Goal: Information Seeking & Learning: Learn about a topic

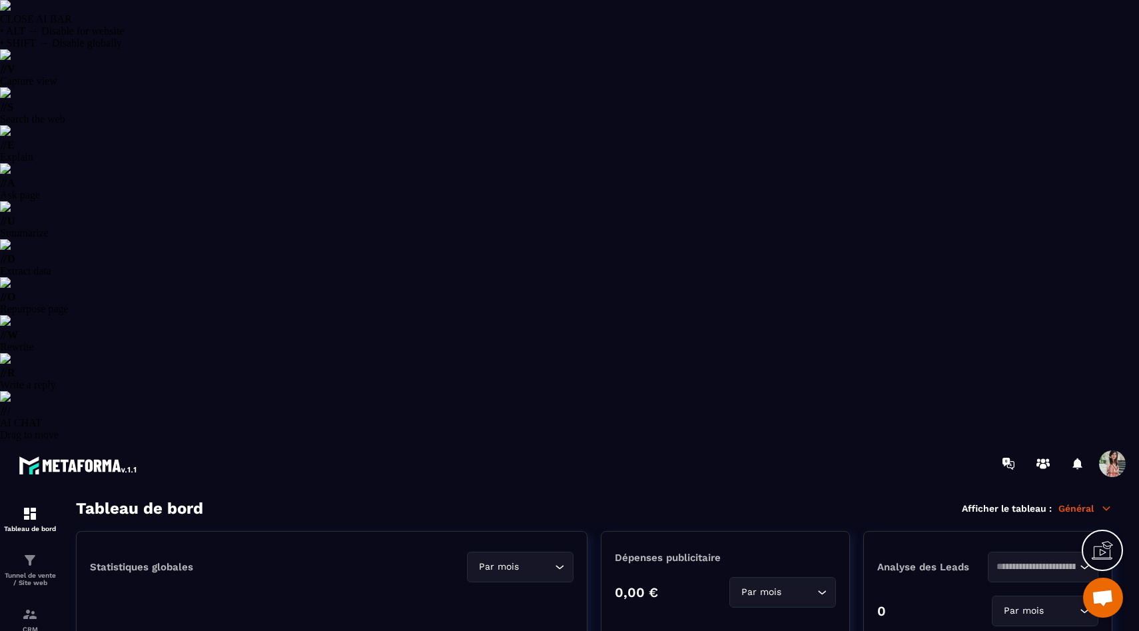
select select "******"
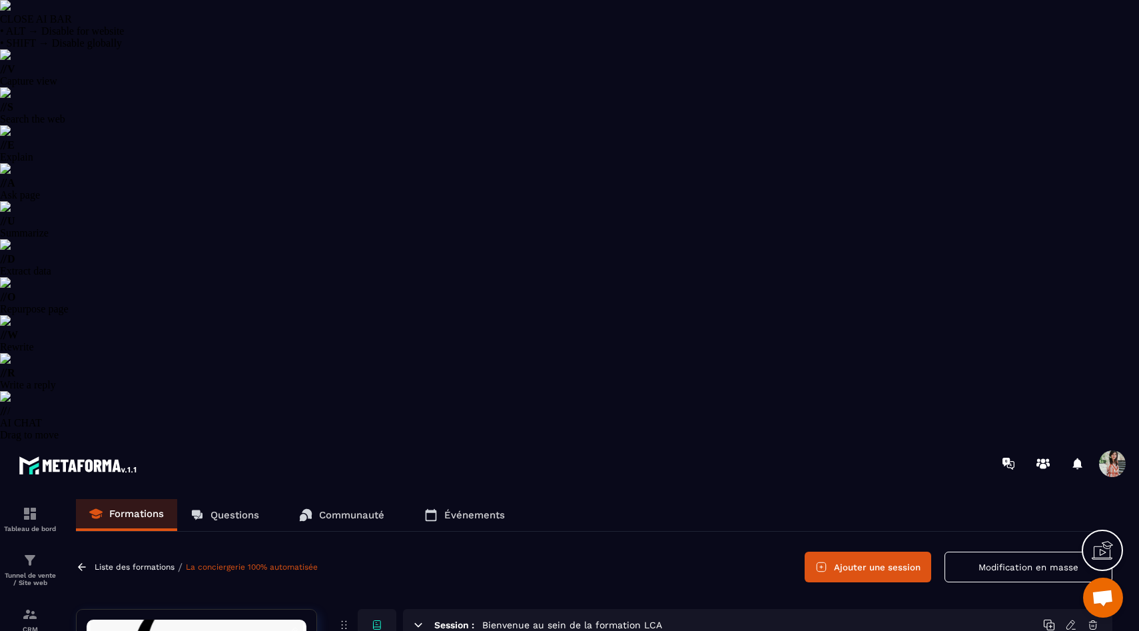
click at [216, 509] on p "Questions" at bounding box center [234, 515] width 49 height 12
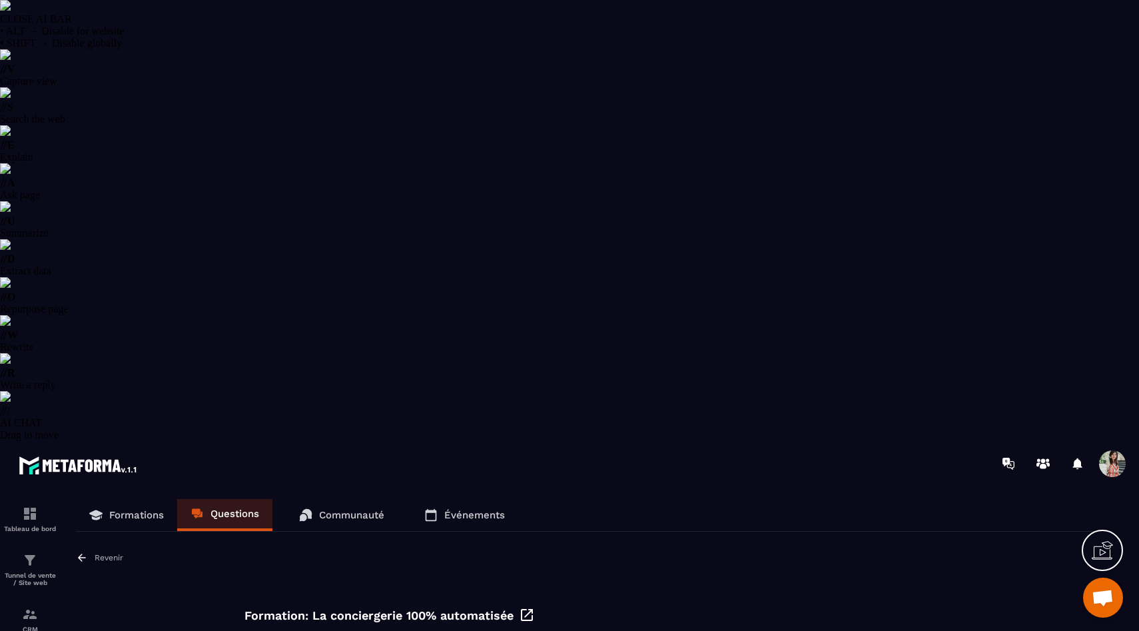
click at [105, 553] on p "Revenir" at bounding box center [109, 557] width 29 height 9
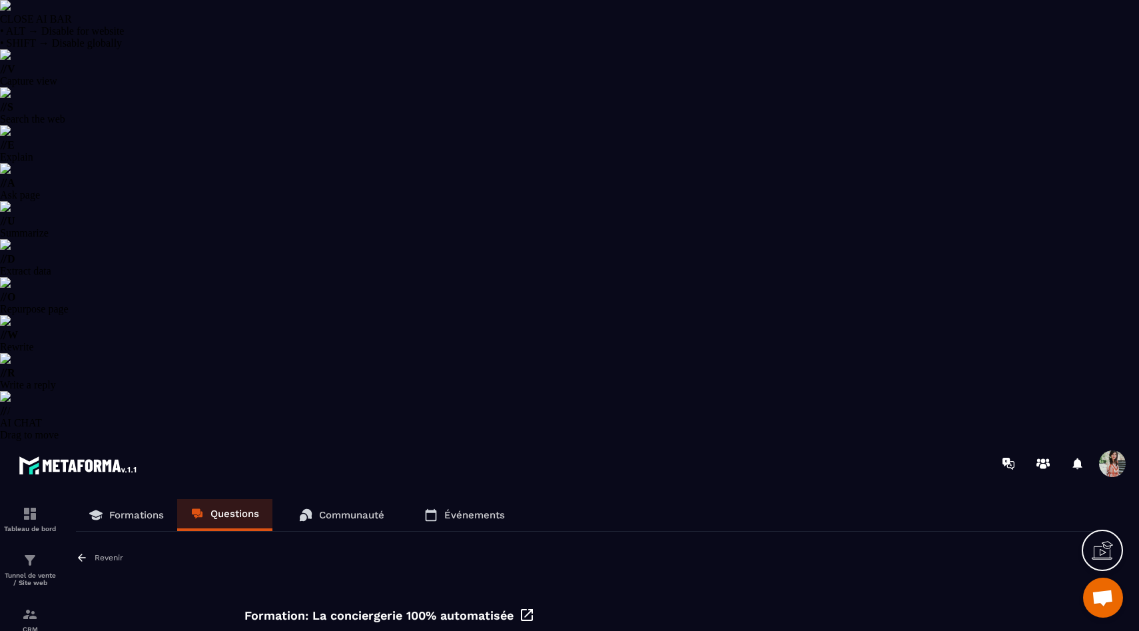
click at [101, 553] on p "Revenir" at bounding box center [109, 557] width 29 height 9
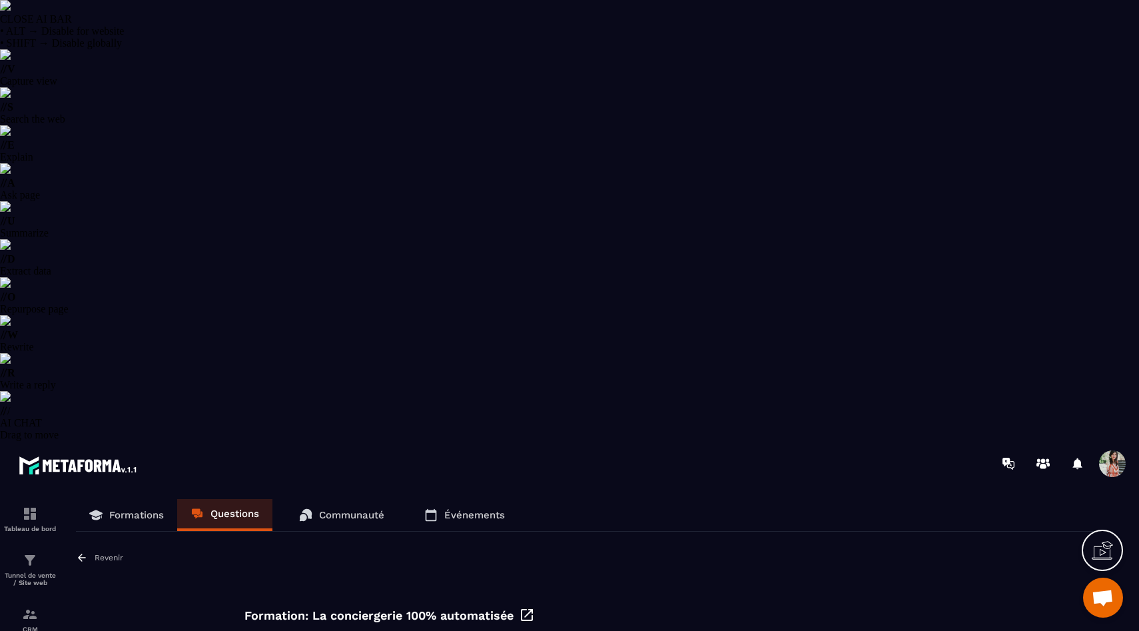
click at [107, 553] on p "Revenir" at bounding box center [109, 557] width 29 height 9
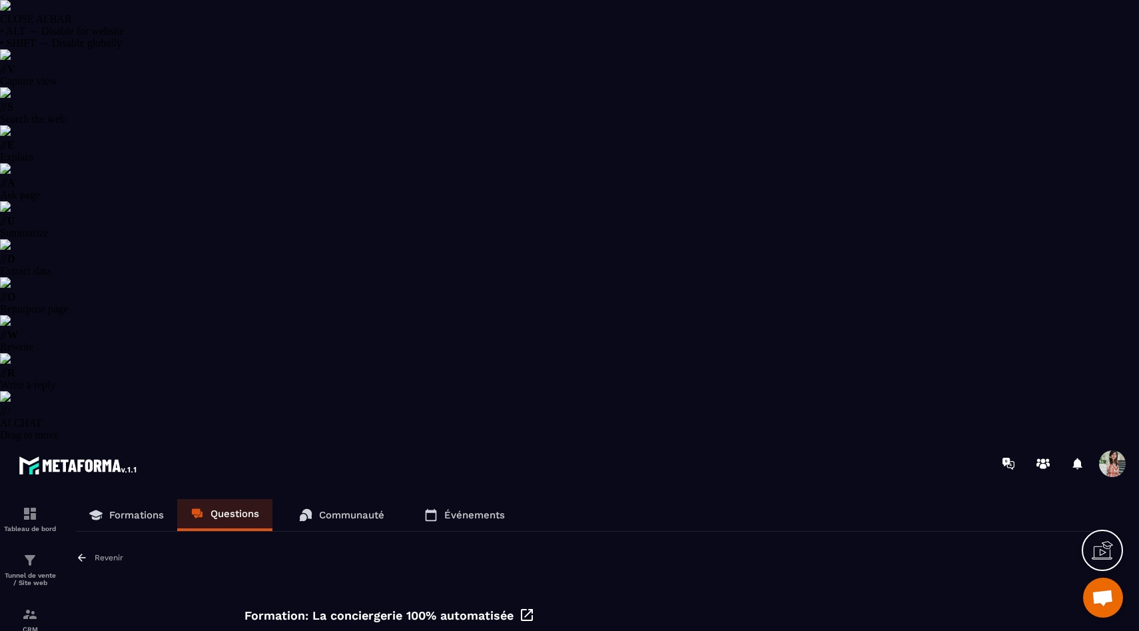
click at [105, 553] on p "Revenir" at bounding box center [109, 557] width 29 height 9
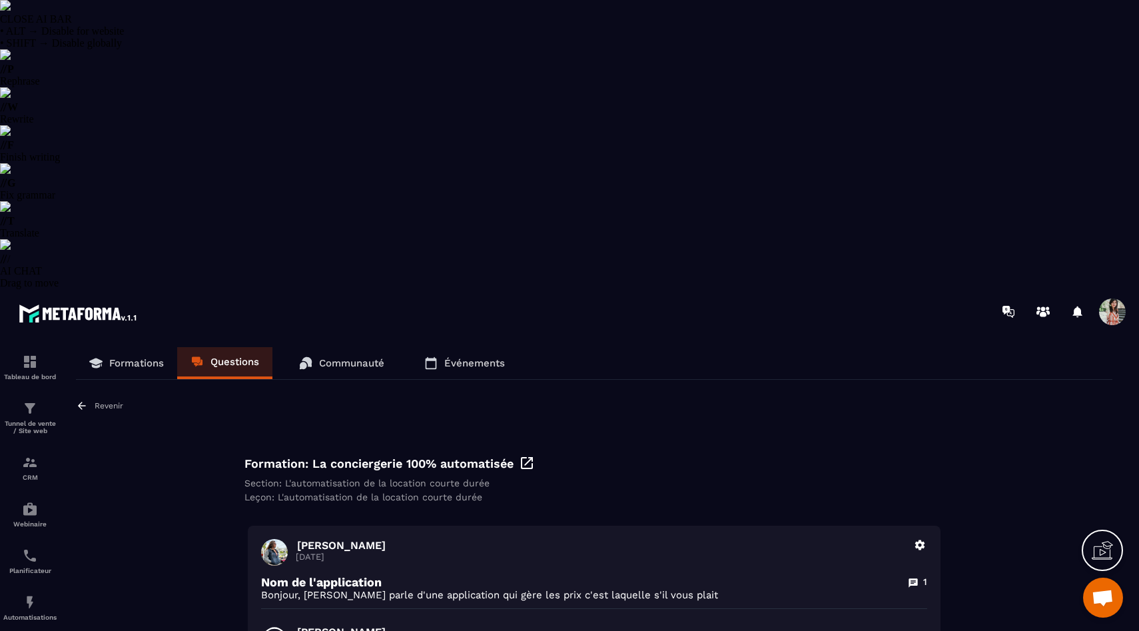
click at [87, 400] on icon at bounding box center [82, 406] width 12 height 12
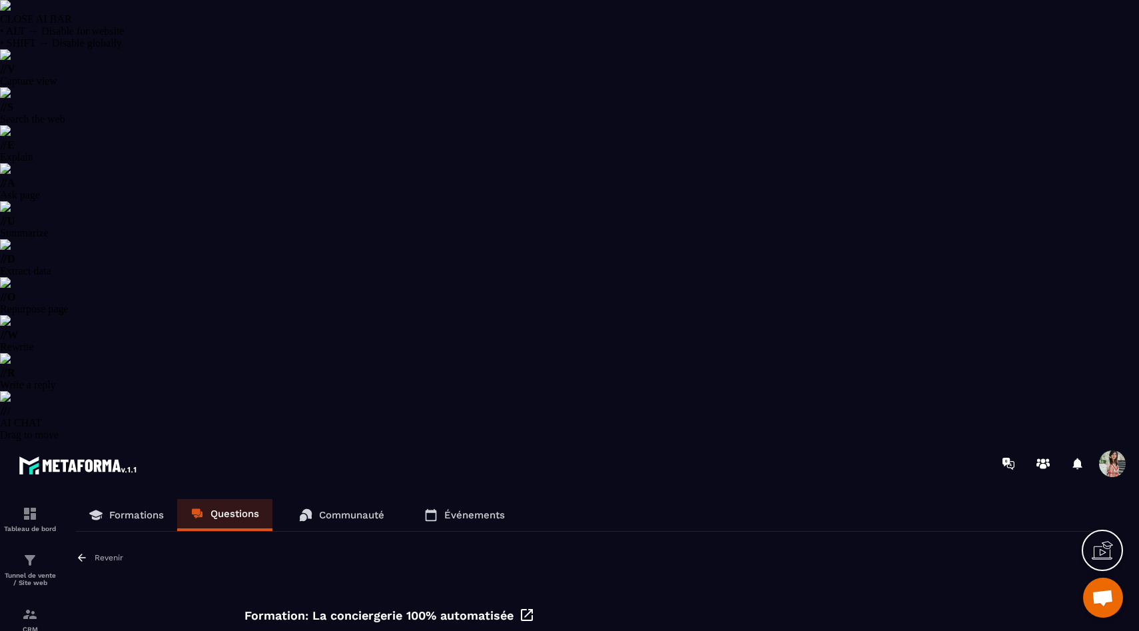
click at [108, 553] on p "Revenir" at bounding box center [109, 557] width 29 height 9
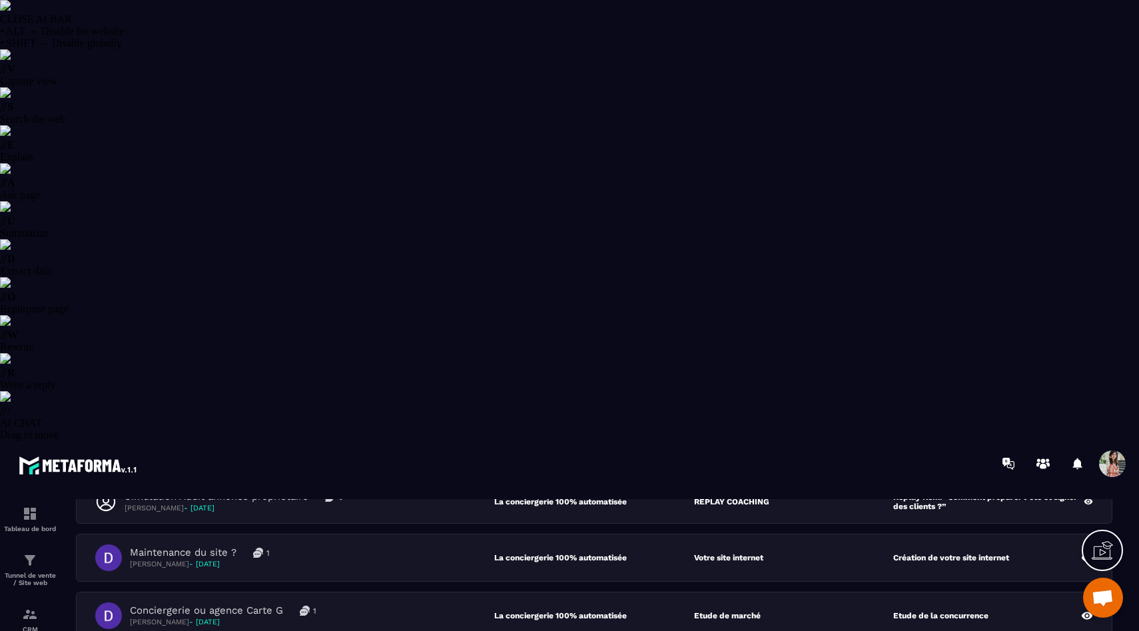
scroll to position [161, 0]
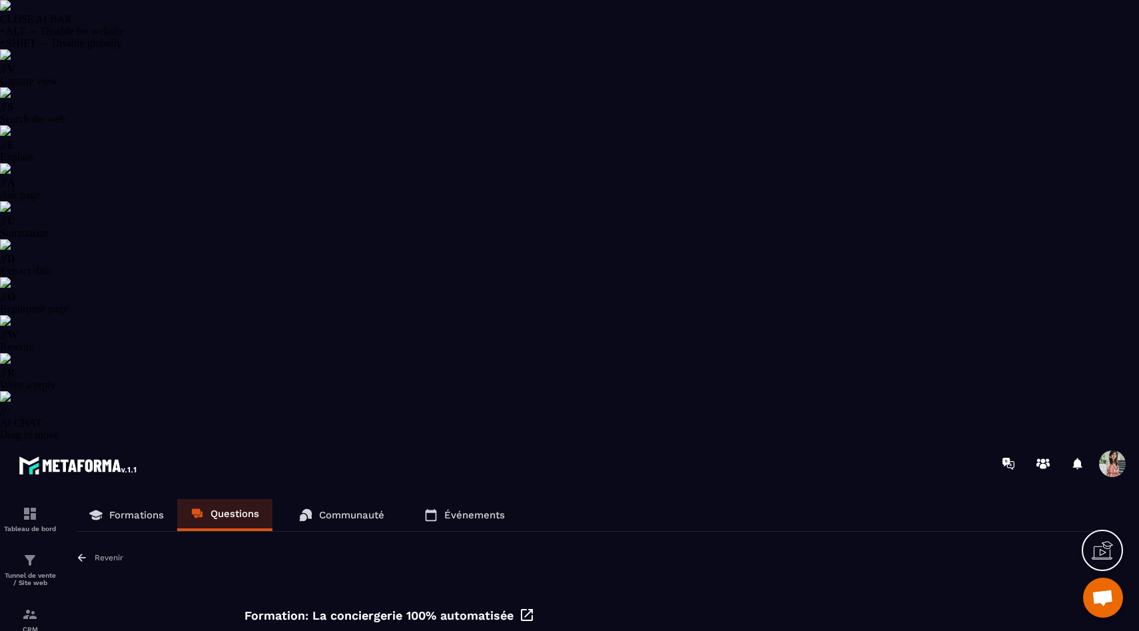
click at [97, 553] on p "Revenir" at bounding box center [109, 557] width 29 height 9
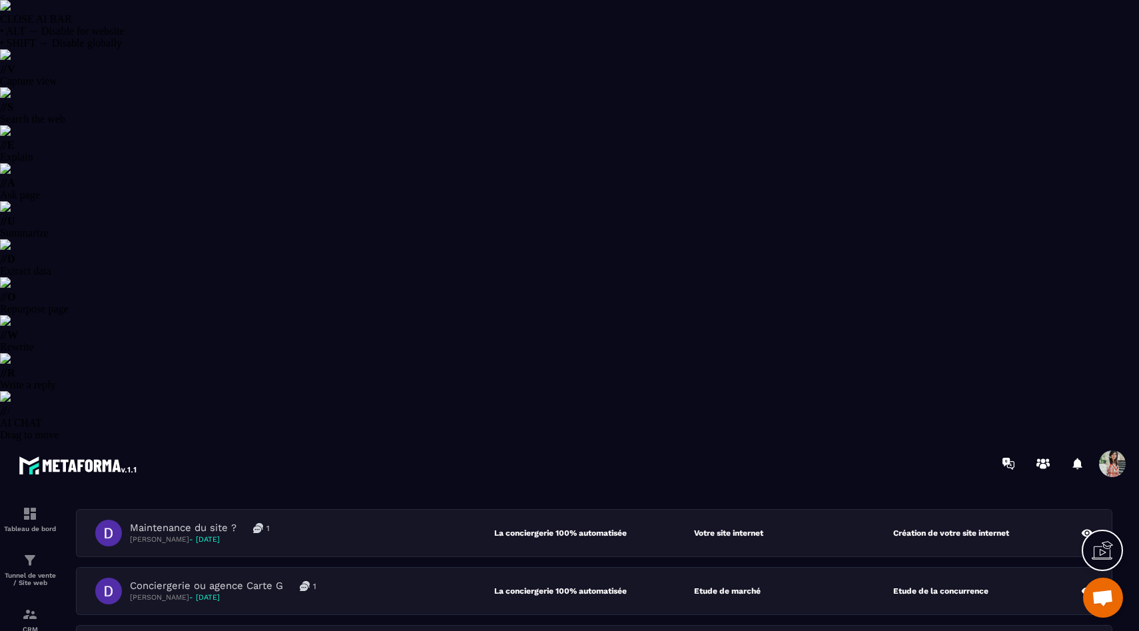
scroll to position [255, 0]
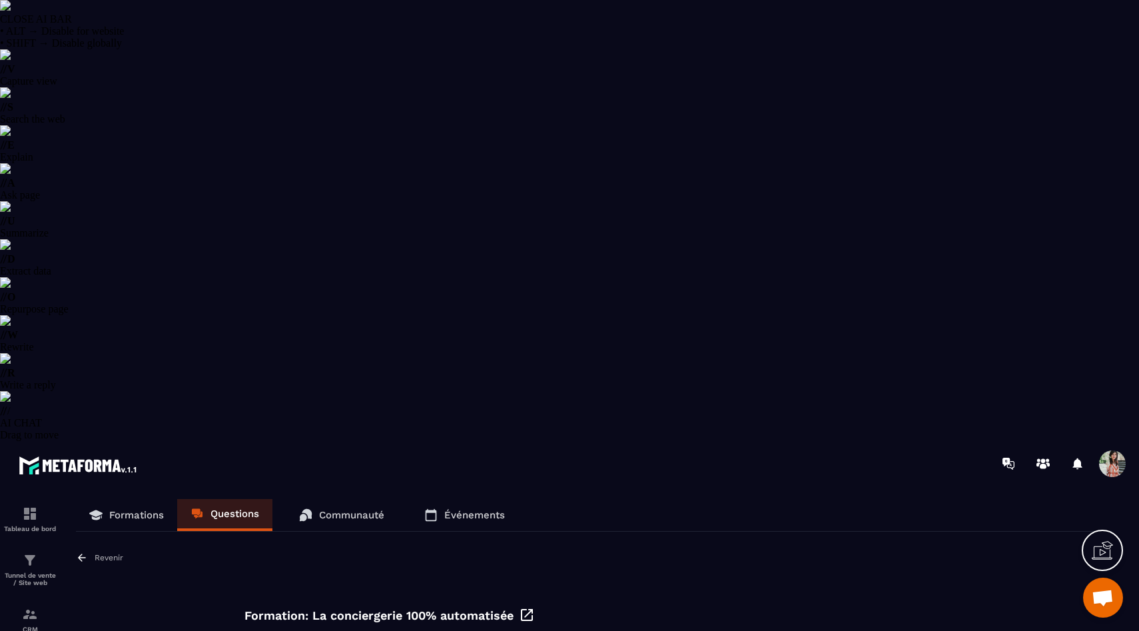
click at [96, 553] on p "Revenir" at bounding box center [109, 557] width 29 height 9
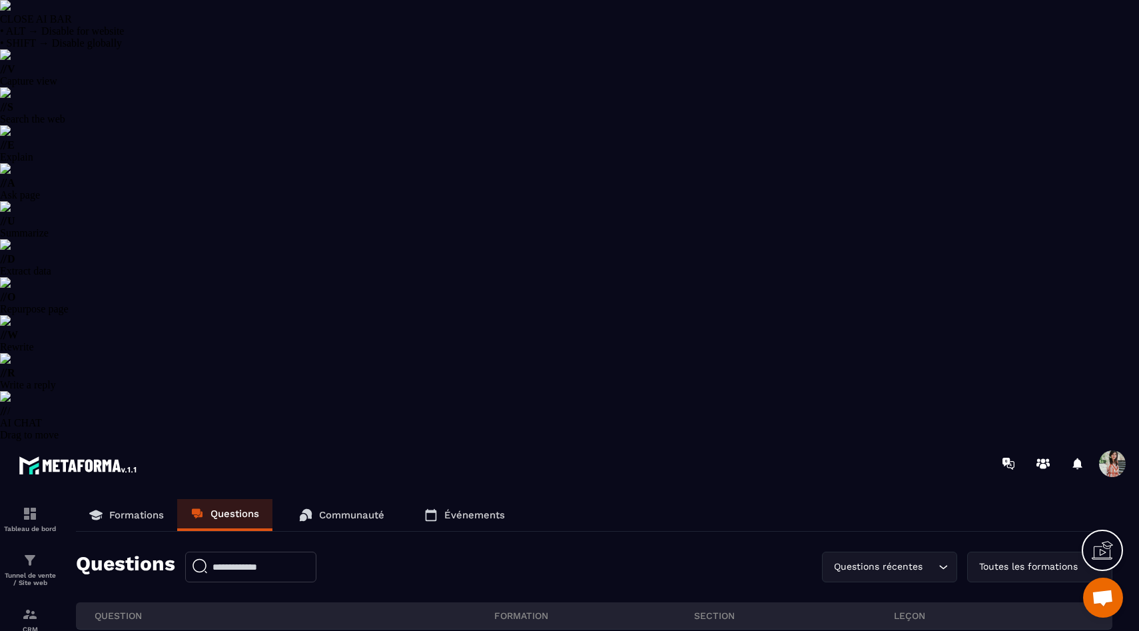
scroll to position [255, 0]
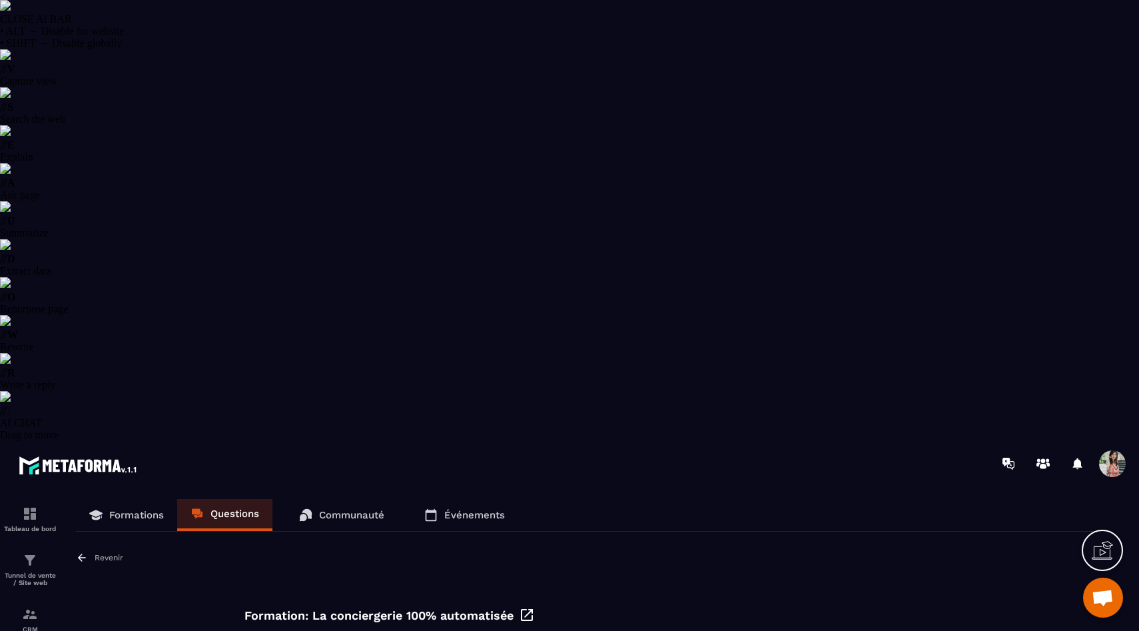
click at [96, 553] on p "Revenir" at bounding box center [109, 557] width 29 height 9
